Goal: Check status

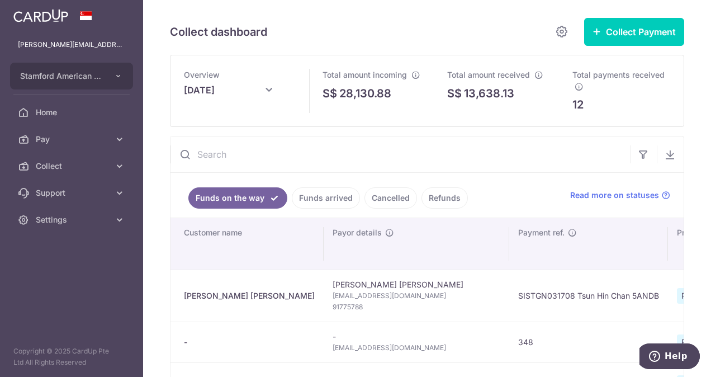
scroll to position [279, 0]
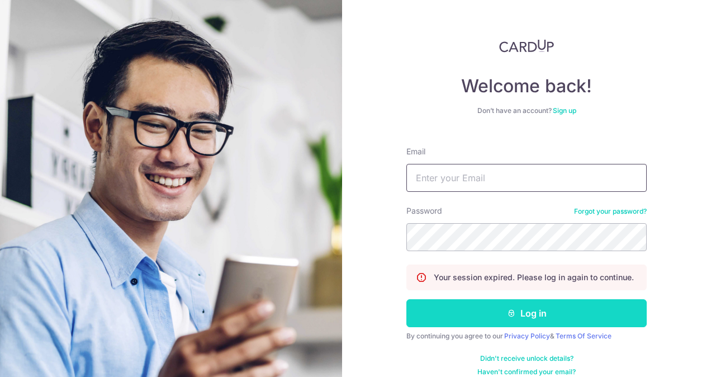
type input "[PERSON_NAME][EMAIL_ADDRESS][PERSON_NAME][DOMAIN_NAME]"
click at [458, 300] on button "Log in" at bounding box center [526, 313] width 240 height 28
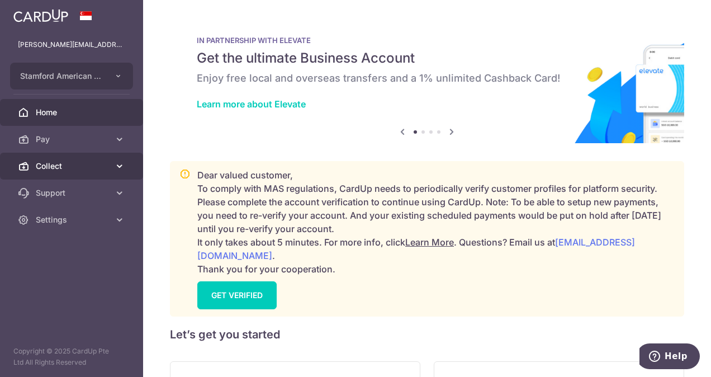
click at [103, 163] on span "Collect" at bounding box center [73, 165] width 74 height 11
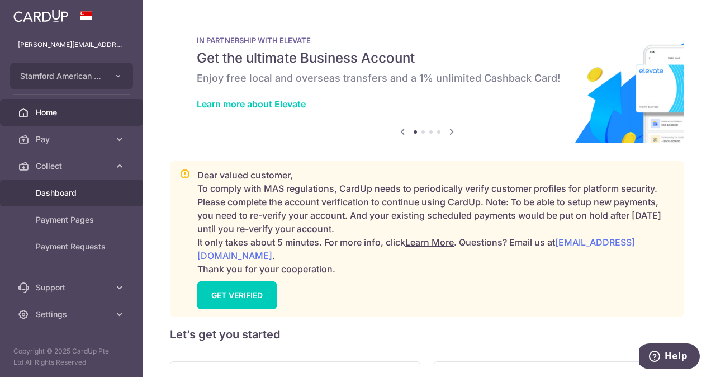
click at [77, 196] on span "Dashboard" at bounding box center [73, 192] width 74 height 11
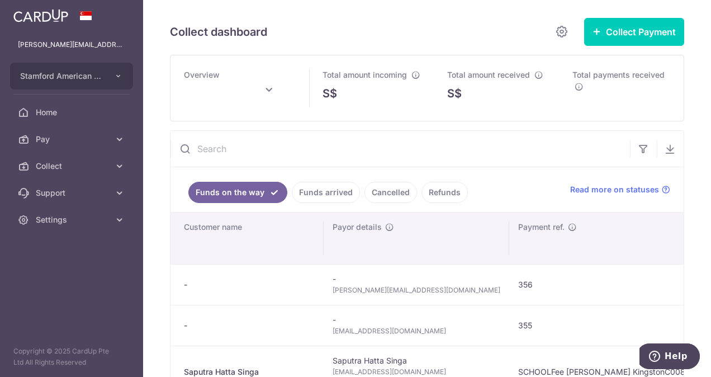
click at [316, 194] on link "Funds arrived" at bounding box center [326, 192] width 68 height 21
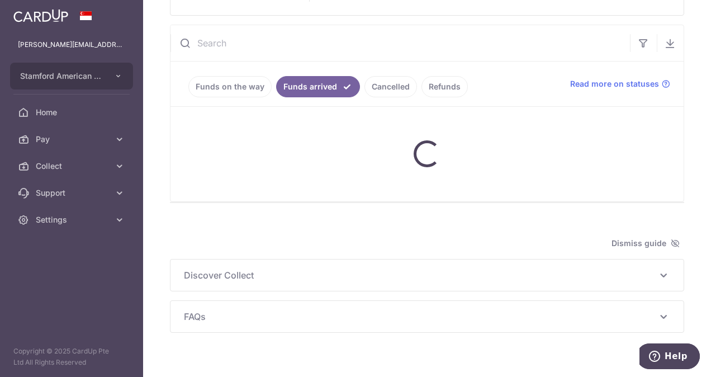
scroll to position [109, 0]
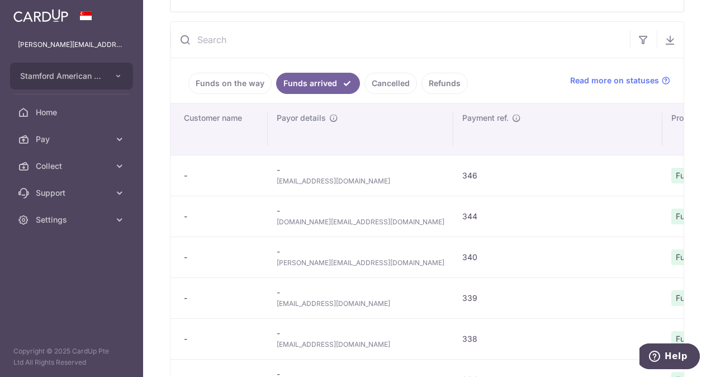
click at [323, 227] on span "[DOMAIN_NAME][EMAIL_ADDRESS][DOMAIN_NAME]" at bounding box center [361, 221] width 168 height 11
copy tr "[DOMAIN_NAME][EMAIL_ADDRESS][DOMAIN_NAME]"
click at [323, 227] on span "[DOMAIN_NAME][EMAIL_ADDRESS][DOMAIN_NAME]" at bounding box center [361, 221] width 168 height 11
type input "[DATE]"
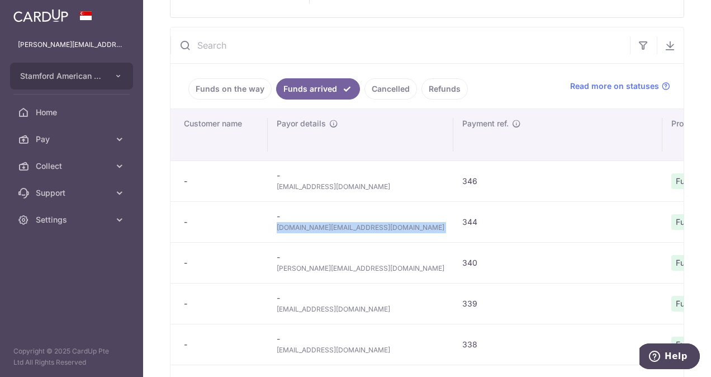
copy tr "[DOMAIN_NAME][EMAIL_ADDRESS][DOMAIN_NAME]"
click at [315, 263] on span "[PERSON_NAME][EMAIL_ADDRESS][DOMAIN_NAME]" at bounding box center [361, 268] width 168 height 11
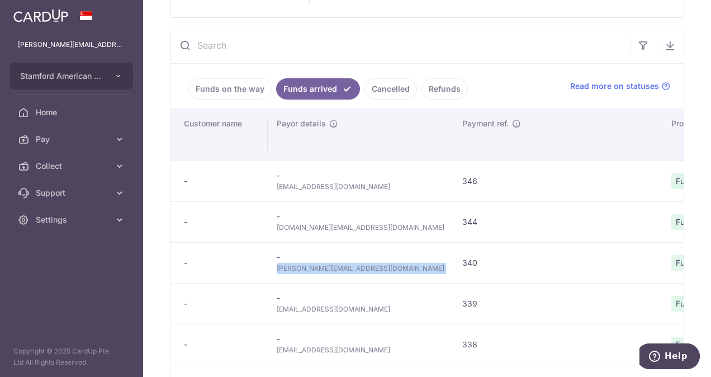
copy tr "[PERSON_NAME][EMAIL_ADDRESS][DOMAIN_NAME]"
click at [315, 263] on span "[PERSON_NAME][EMAIL_ADDRESS][DOMAIN_NAME]" at bounding box center [361, 268] width 168 height 11
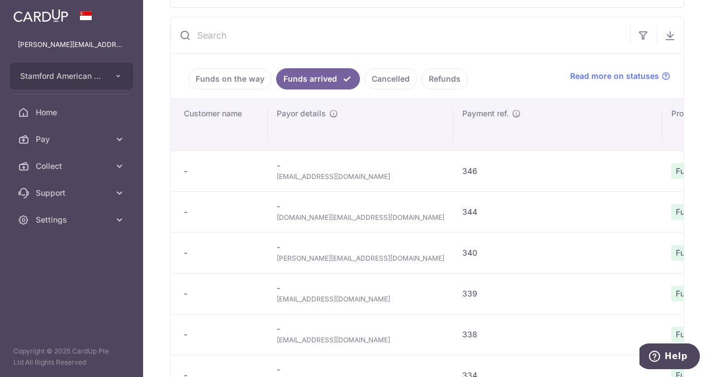
click at [330, 175] on span "[EMAIL_ADDRESS][DOMAIN_NAME]" at bounding box center [361, 176] width 168 height 11
copy tr "[EMAIL_ADDRESS][DOMAIN_NAME]"
